Goal: Task Accomplishment & Management: Understand process/instructions

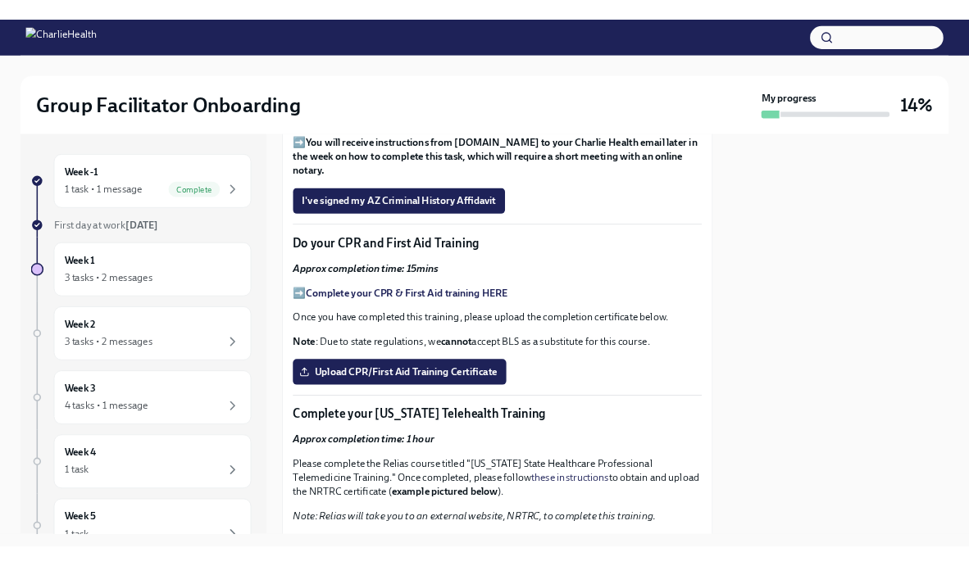
scroll to position [2265, 0]
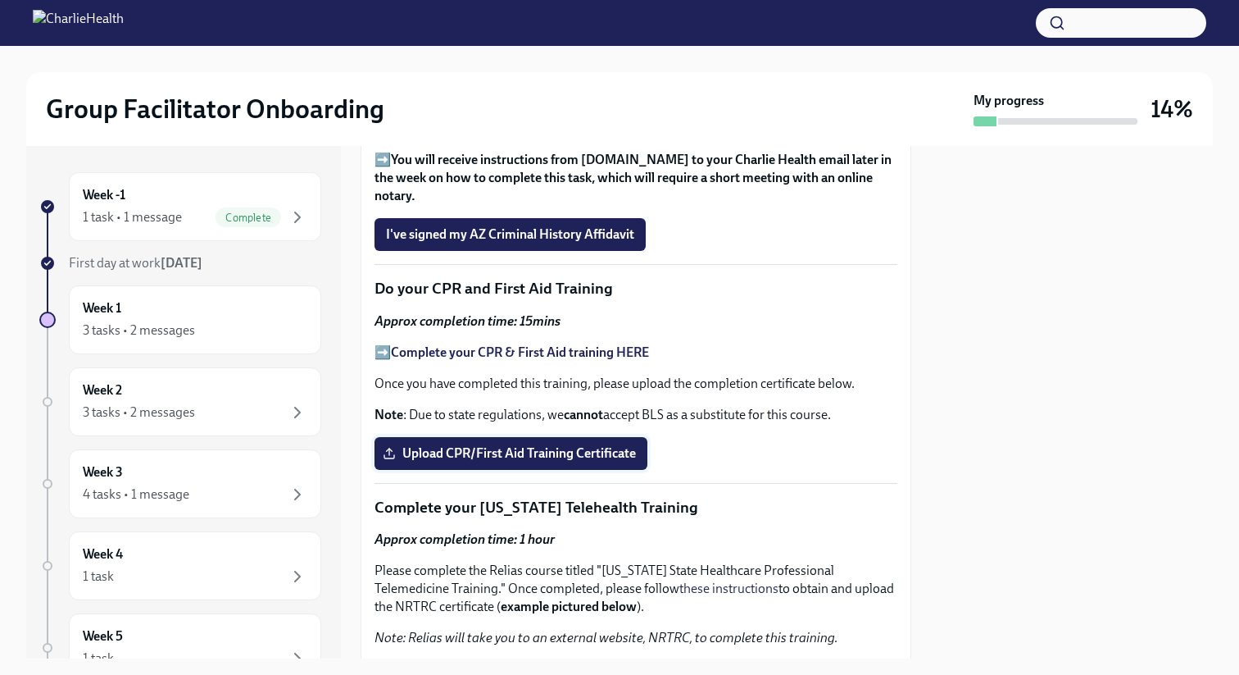
click at [509, 437] on label "Upload CPR/First Aid Training Certificate" at bounding box center [511, 453] width 273 height 33
click at [0, 0] on input "Upload CPR/First Aid Training Certificate" at bounding box center [0, 0] width 0 height 0
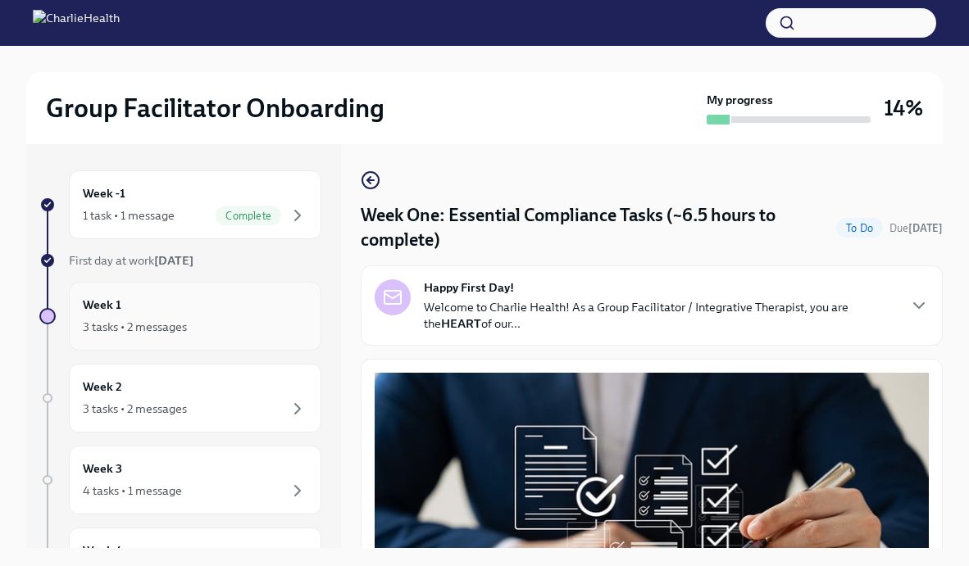
click at [199, 294] on div "Week 1 3 tasks • 2 messages" at bounding box center [195, 316] width 252 height 69
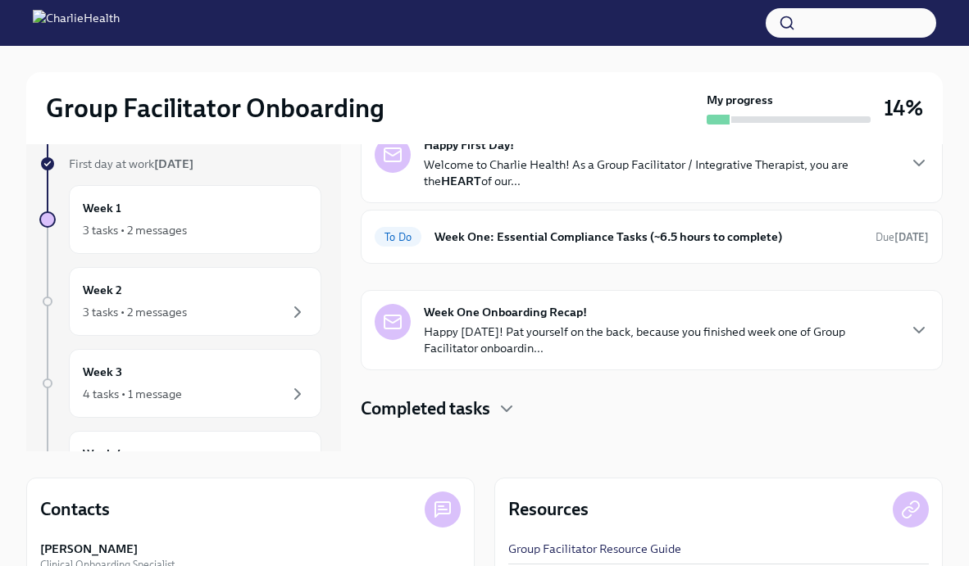
scroll to position [107, 0]
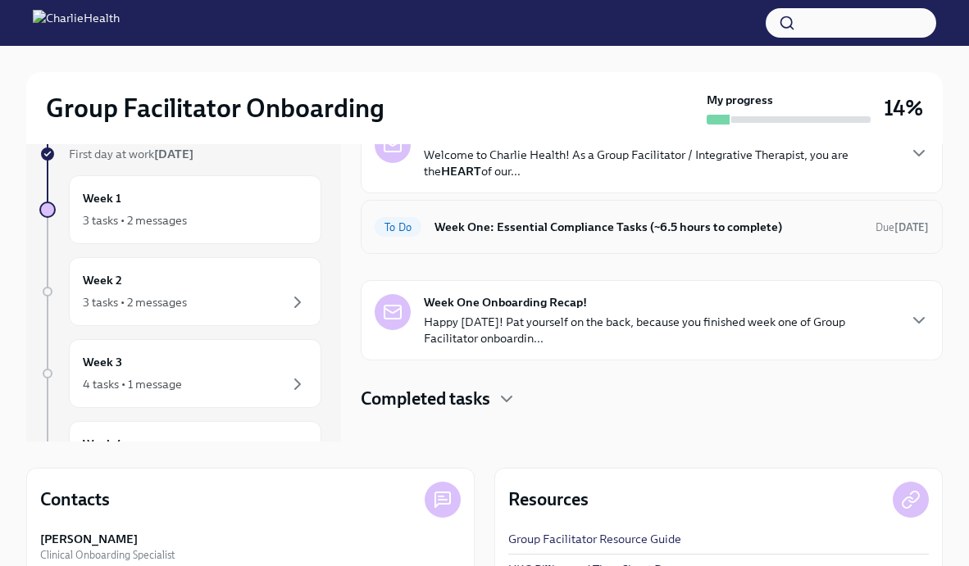
click at [570, 229] on h6 "Week One: Essential Compliance Tasks (~6.5 hours to complete)" at bounding box center [648, 227] width 428 height 18
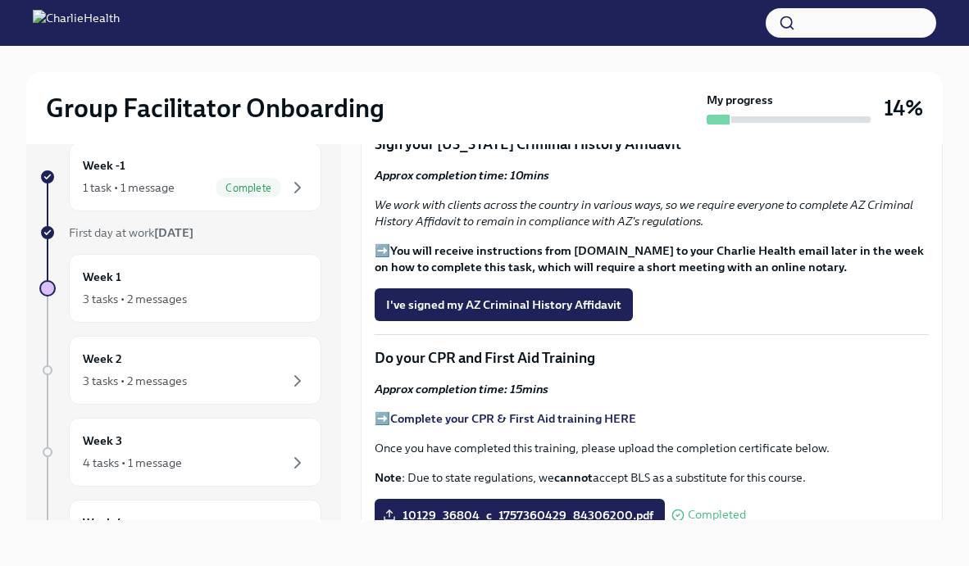
scroll to position [2024, 0]
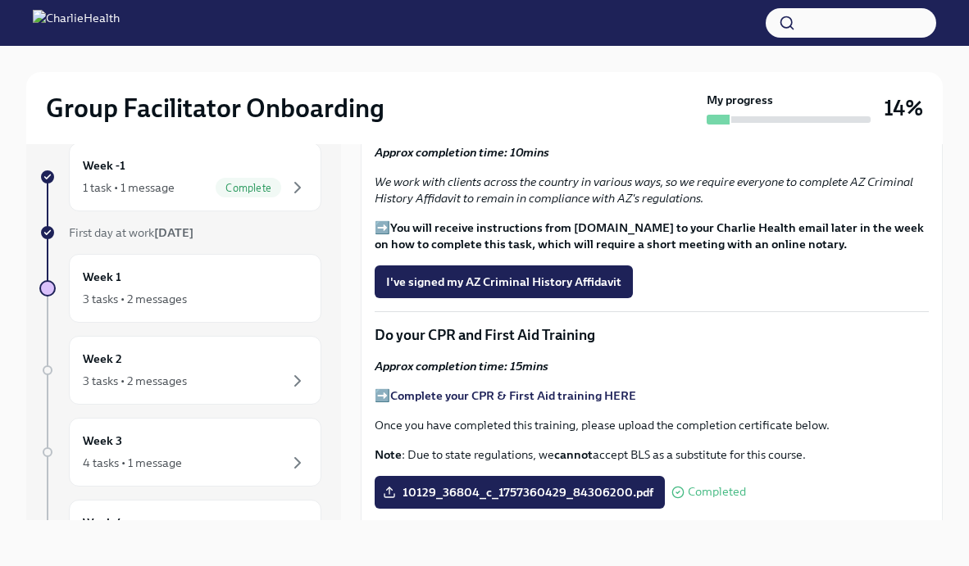
click at [575, 358] on p "Approx completion time: 15mins" at bounding box center [652, 366] width 554 height 16
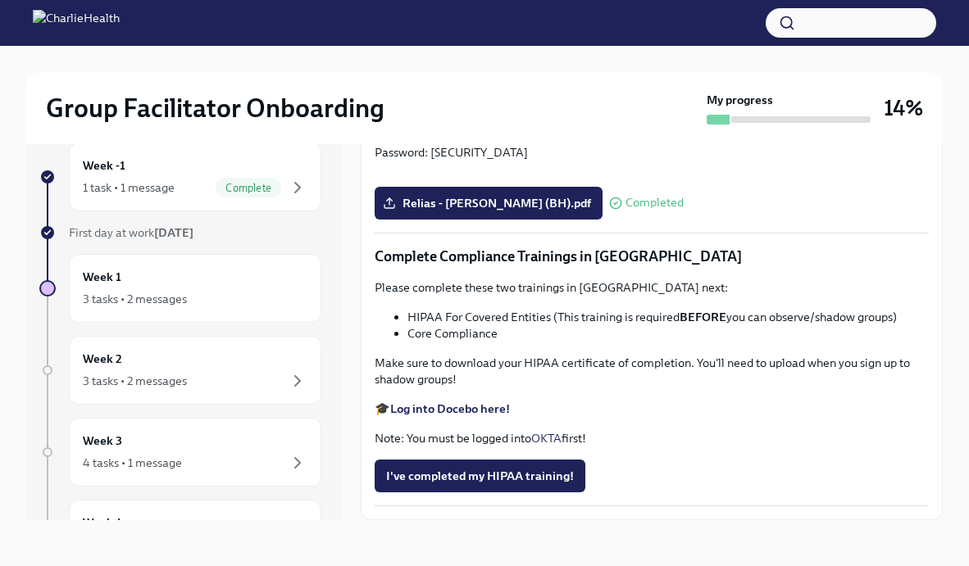
scroll to position [3662, 0]
click at [480, 405] on strong "Log into Docebo here!" at bounding box center [450, 409] width 120 height 15
